Goal: Navigation & Orientation: Find specific page/section

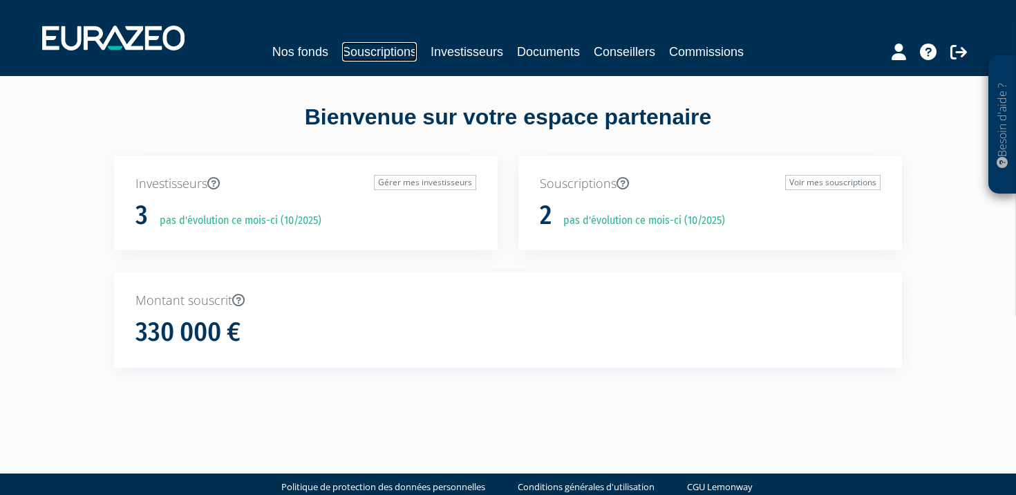
click at [392, 55] on link "Souscriptions" at bounding box center [379, 51] width 75 height 19
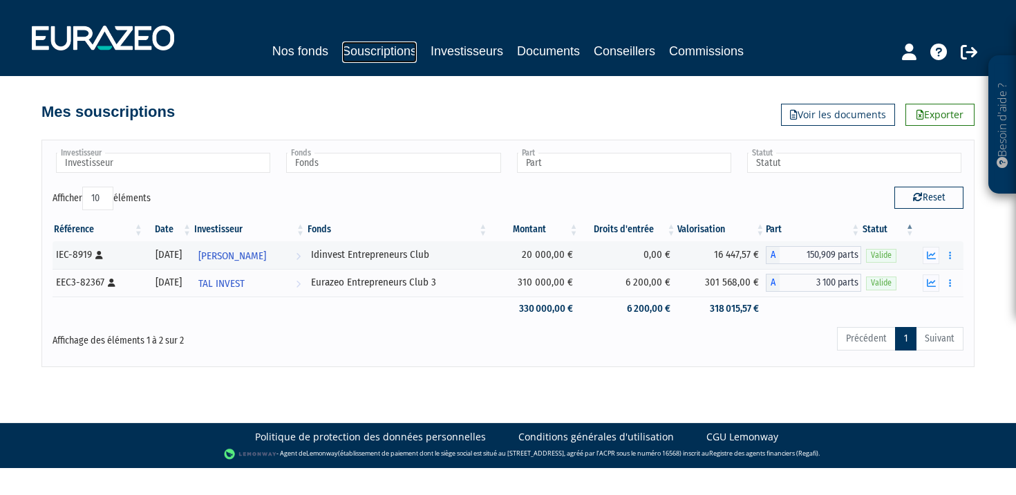
click at [399, 53] on link "Souscriptions" at bounding box center [379, 51] width 75 height 21
click at [312, 55] on link "Nos fonds" at bounding box center [300, 50] width 56 height 19
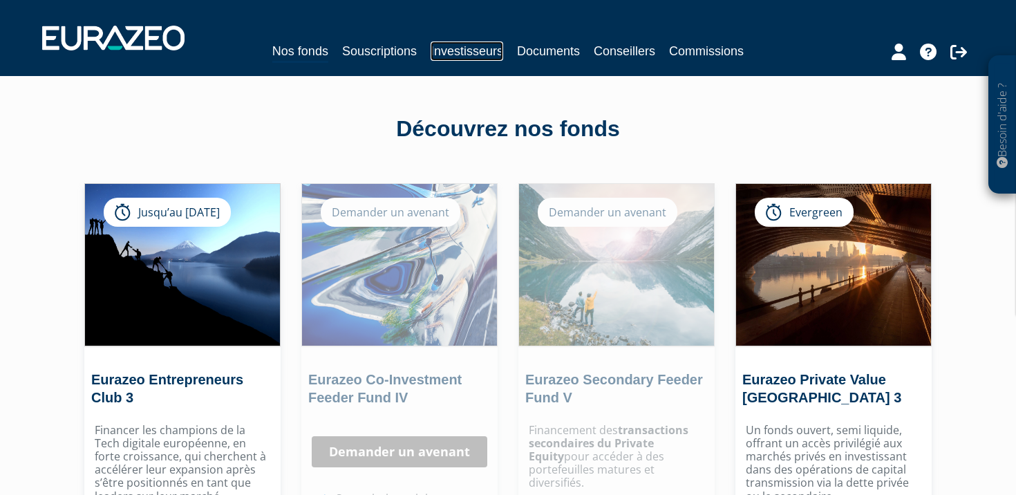
click at [463, 55] on link "Investisseurs" at bounding box center [467, 50] width 73 height 19
click at [406, 50] on link "Souscriptions" at bounding box center [379, 50] width 75 height 19
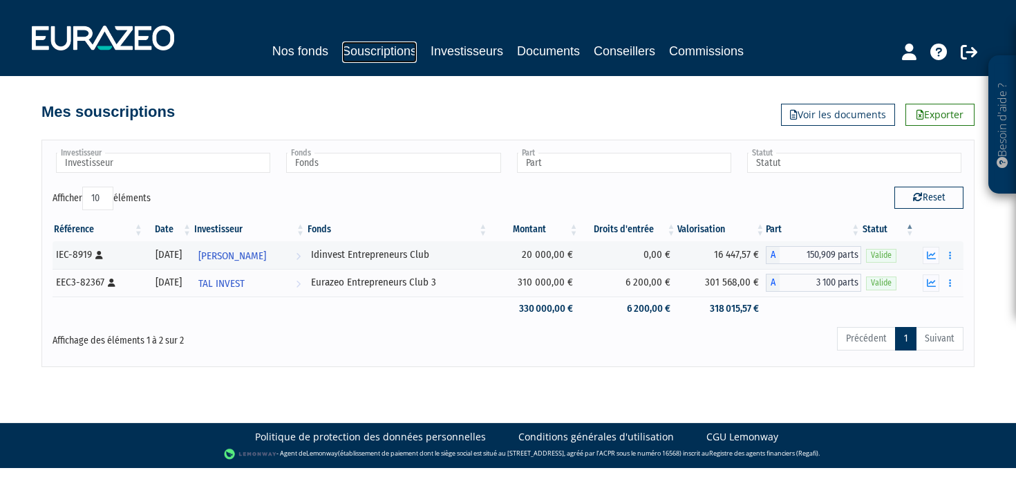
click at [375, 58] on link "Souscriptions" at bounding box center [379, 51] width 75 height 21
click at [309, 51] on link "Nos fonds" at bounding box center [300, 50] width 56 height 19
